Goal: Task Accomplishment & Management: Manage account settings

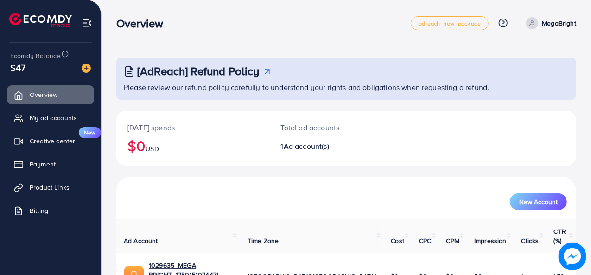
scroll to position [44, 0]
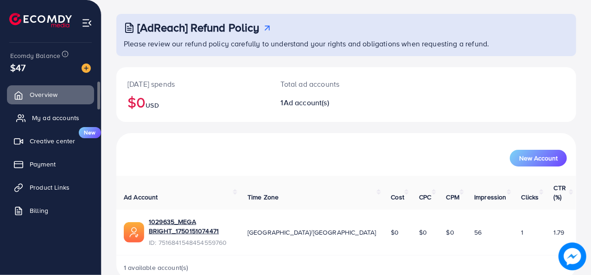
click at [55, 118] on span "My ad accounts" at bounding box center [55, 117] width 47 height 9
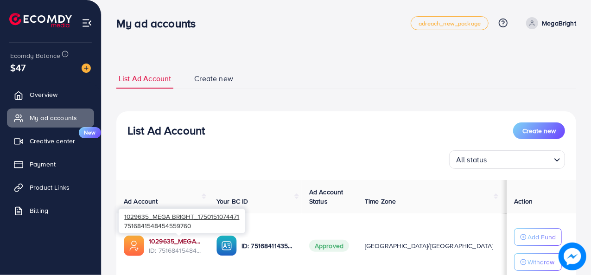
click at [184, 243] on link "1029635_MEGA BRIGHT_1750151074471" at bounding box center [175, 241] width 53 height 9
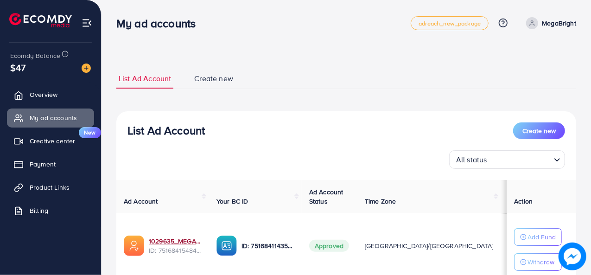
scroll to position [70, 0]
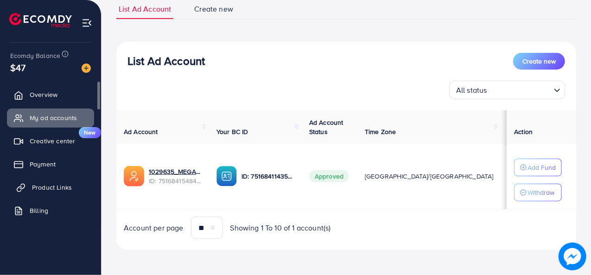
click at [58, 186] on span "Product Links" at bounding box center [52, 187] width 40 height 9
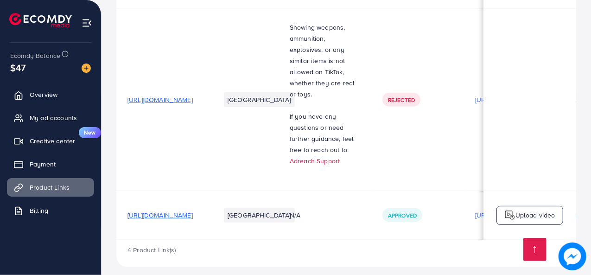
click at [193, 211] on span "[URL][DOMAIN_NAME]" at bounding box center [160, 215] width 65 height 9
click at [41, 120] on span "My ad accounts" at bounding box center [55, 117] width 47 height 9
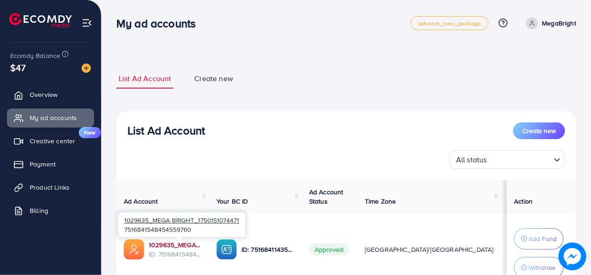
click at [186, 245] on link "1029635_MEGA BRIGHT_1750151074471" at bounding box center [175, 244] width 53 height 9
